Goal: Information Seeking & Learning: Learn about a topic

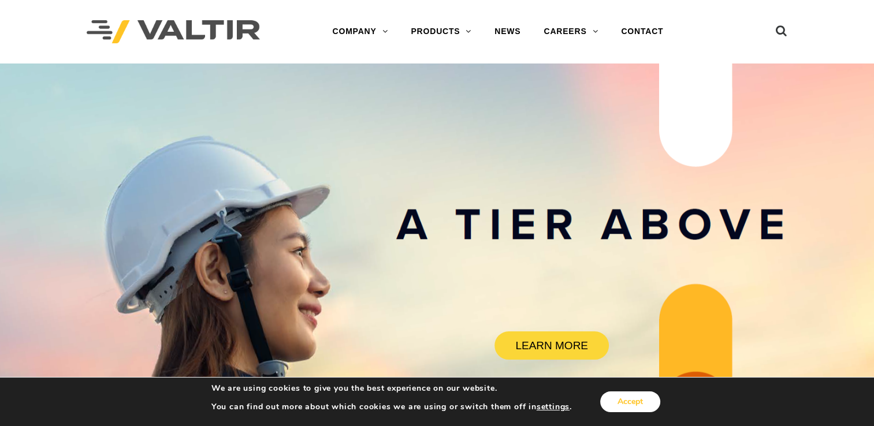
click at [649, 409] on button "Accept" at bounding box center [630, 402] width 60 height 21
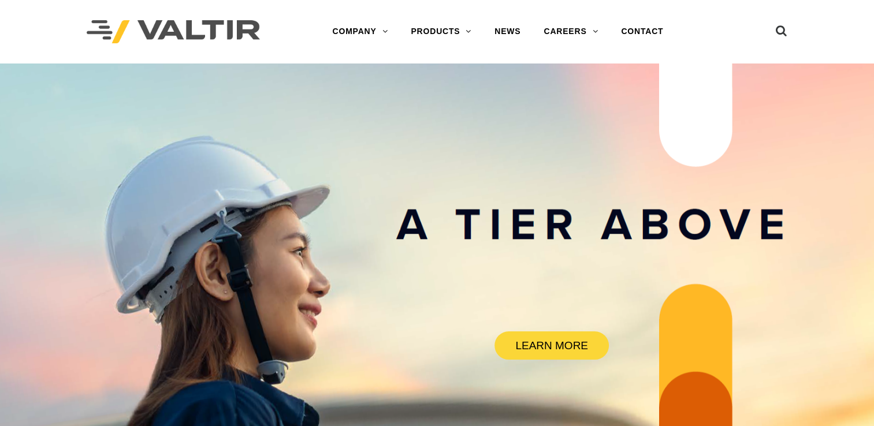
click at [649, 409] on rs-slide "LEARN MORE" at bounding box center [437, 277] width 874 height 426
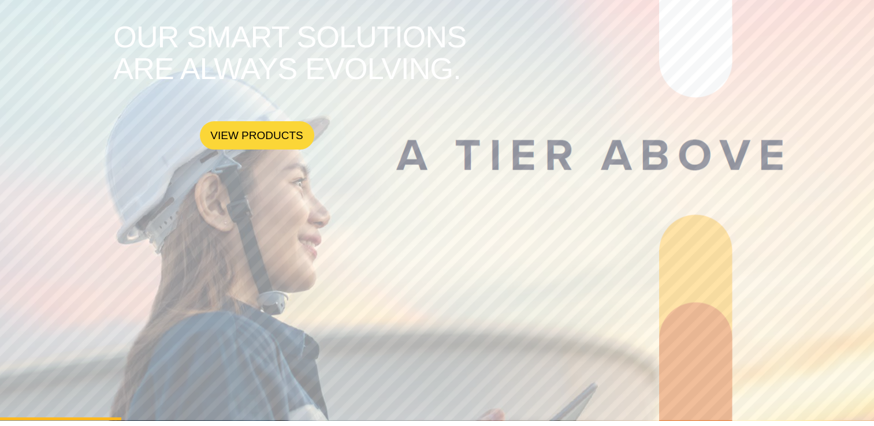
click at [619, 289] on rs-slide "OUR SMART SOLUTIONS ARE ALWAYS EVOLVING. VIEW PRODUCTS" at bounding box center [437, 207] width 874 height 426
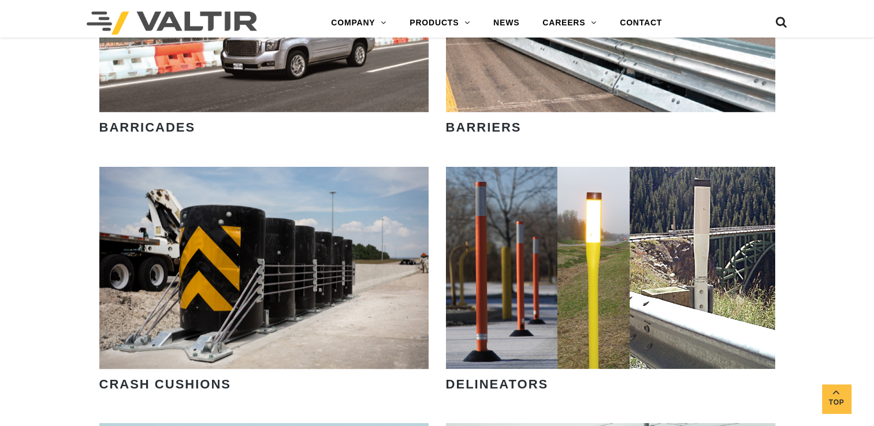
scroll to position [948, 0]
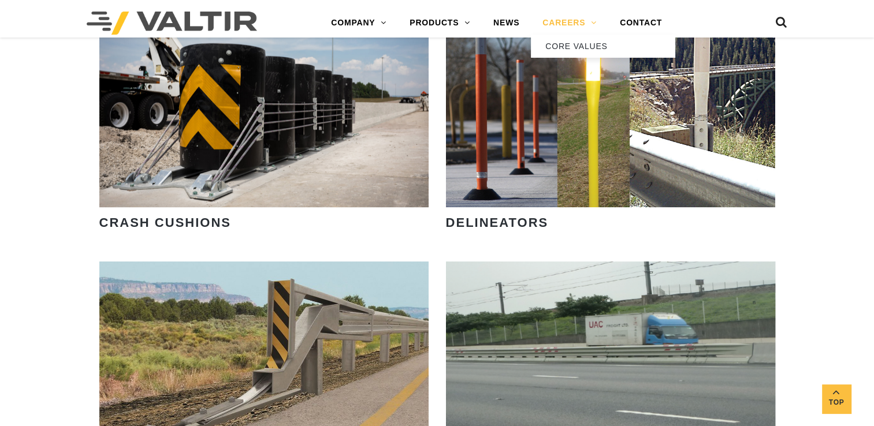
click at [545, 22] on link "CAREERS" at bounding box center [569, 23] width 77 height 23
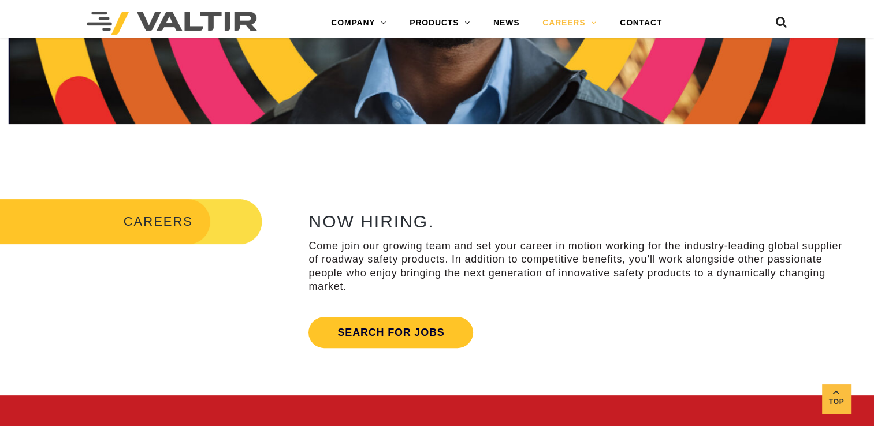
scroll to position [416, 0]
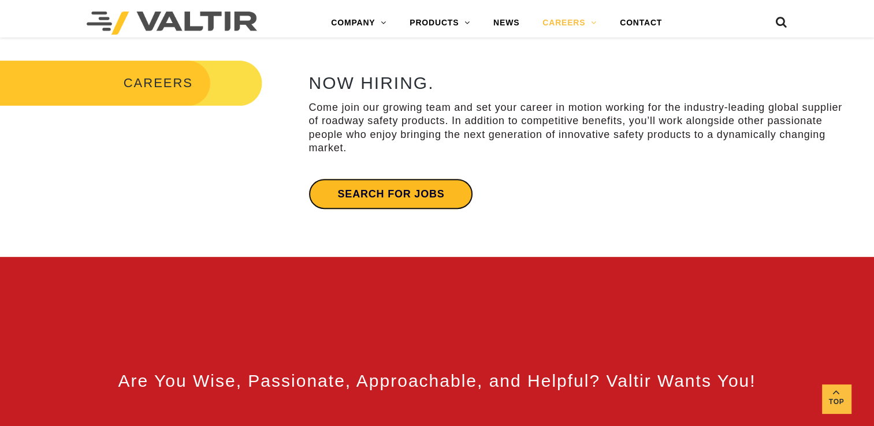
click at [404, 188] on link "Search for jobs" at bounding box center [391, 194] width 165 height 31
